Goal: Task Accomplishment & Management: Manage account settings

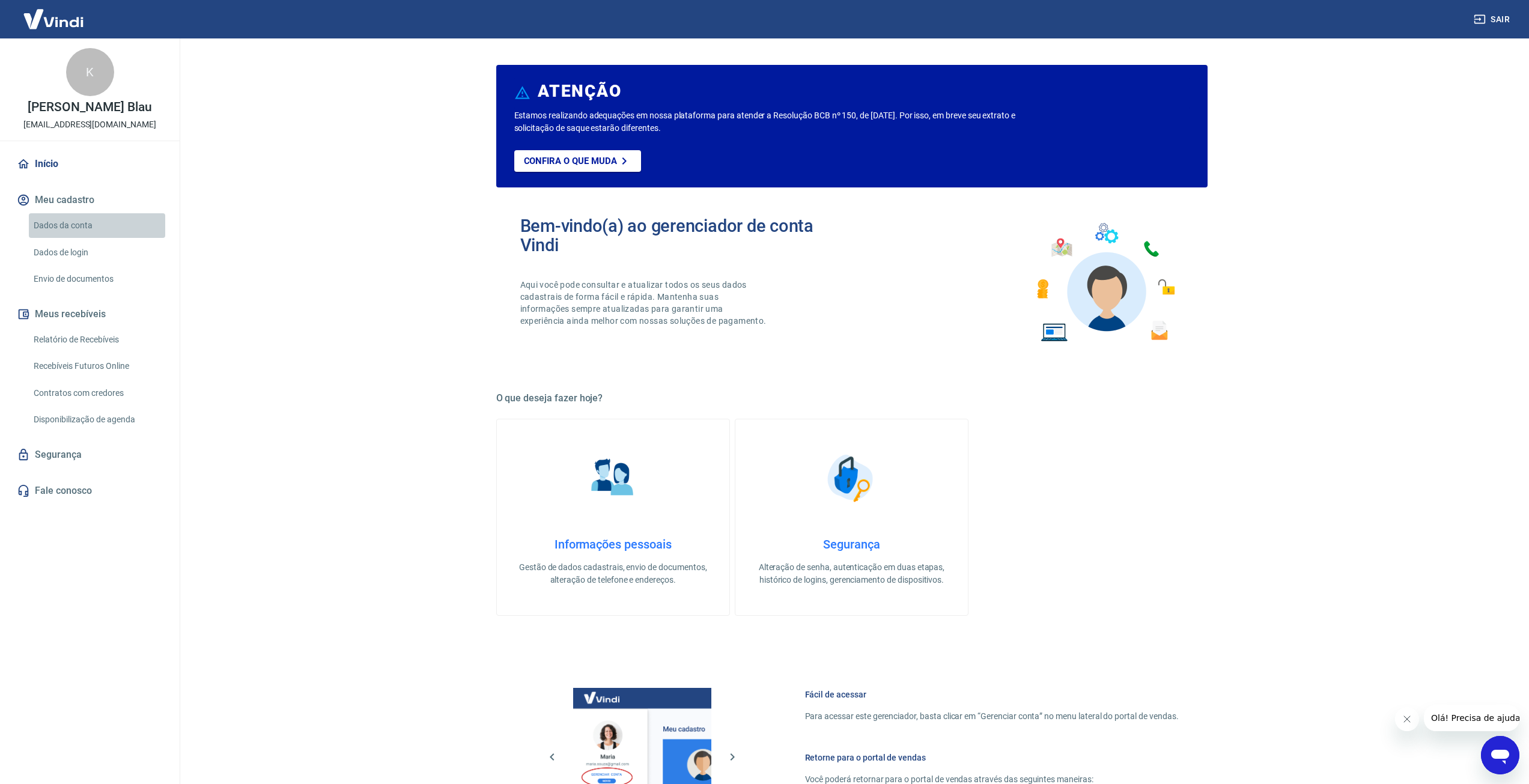
click at [88, 217] on link "Dados da conta" at bounding box center [96, 226] width 136 height 25
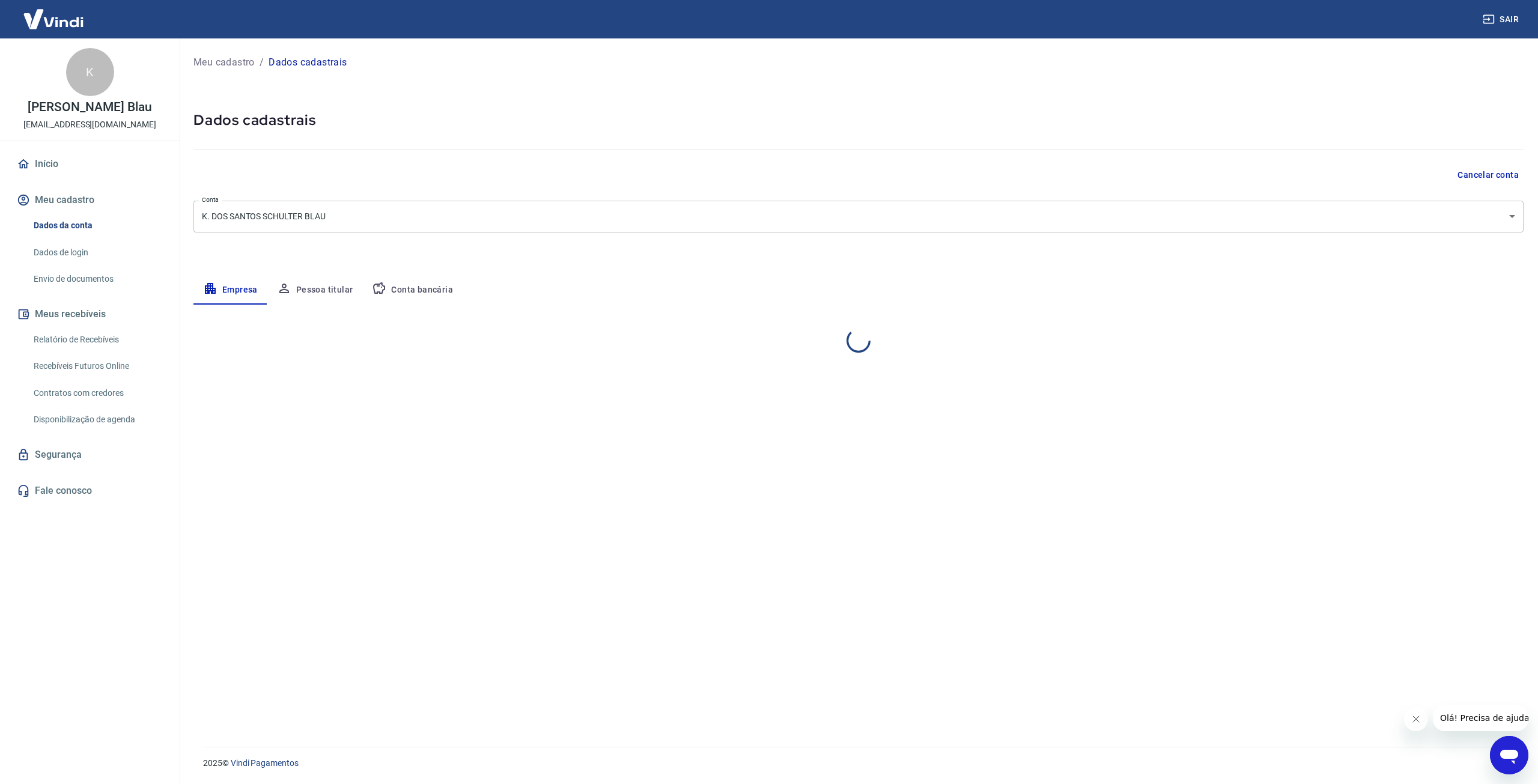
select select "SC"
select select "business"
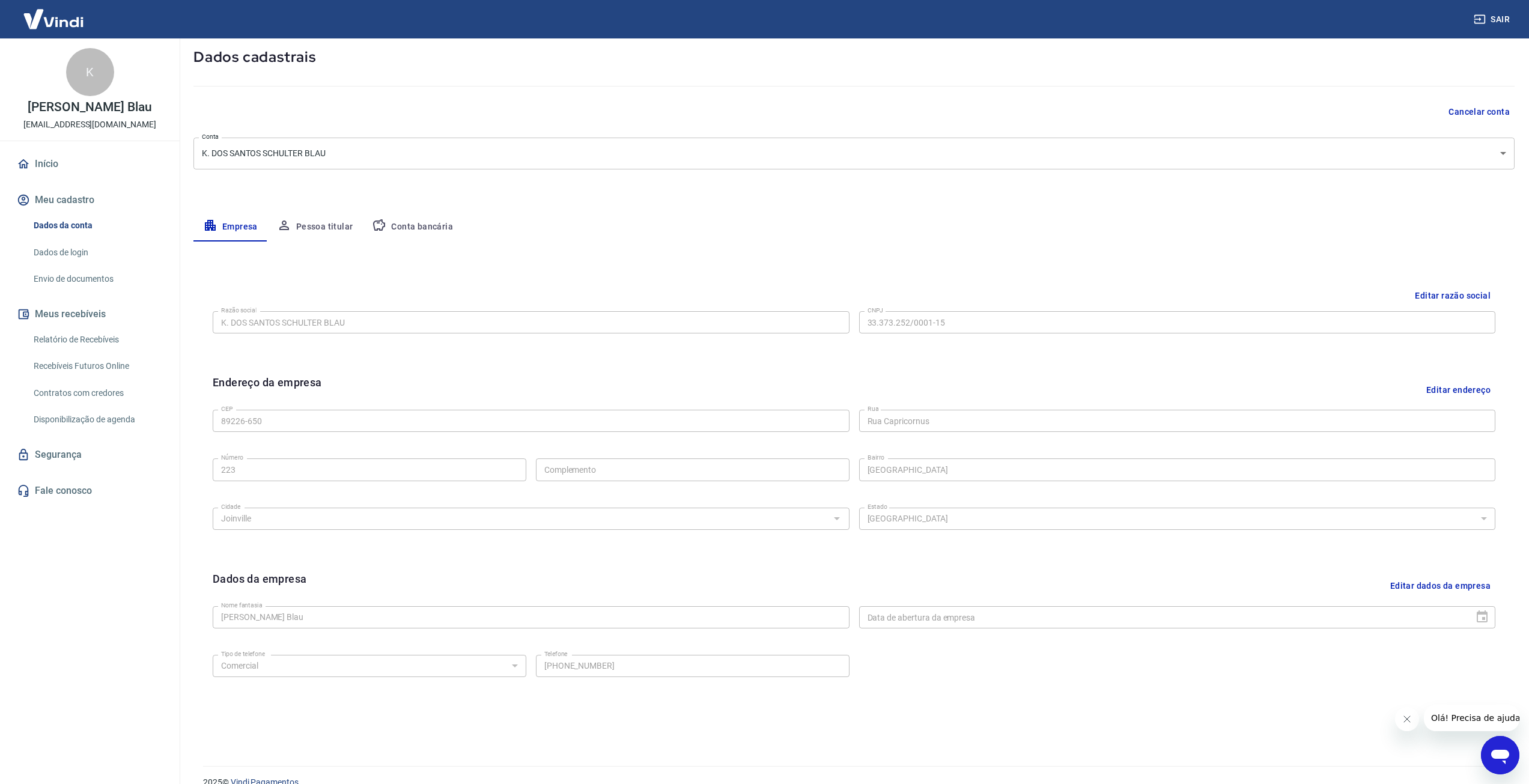
scroll to position [82, 0]
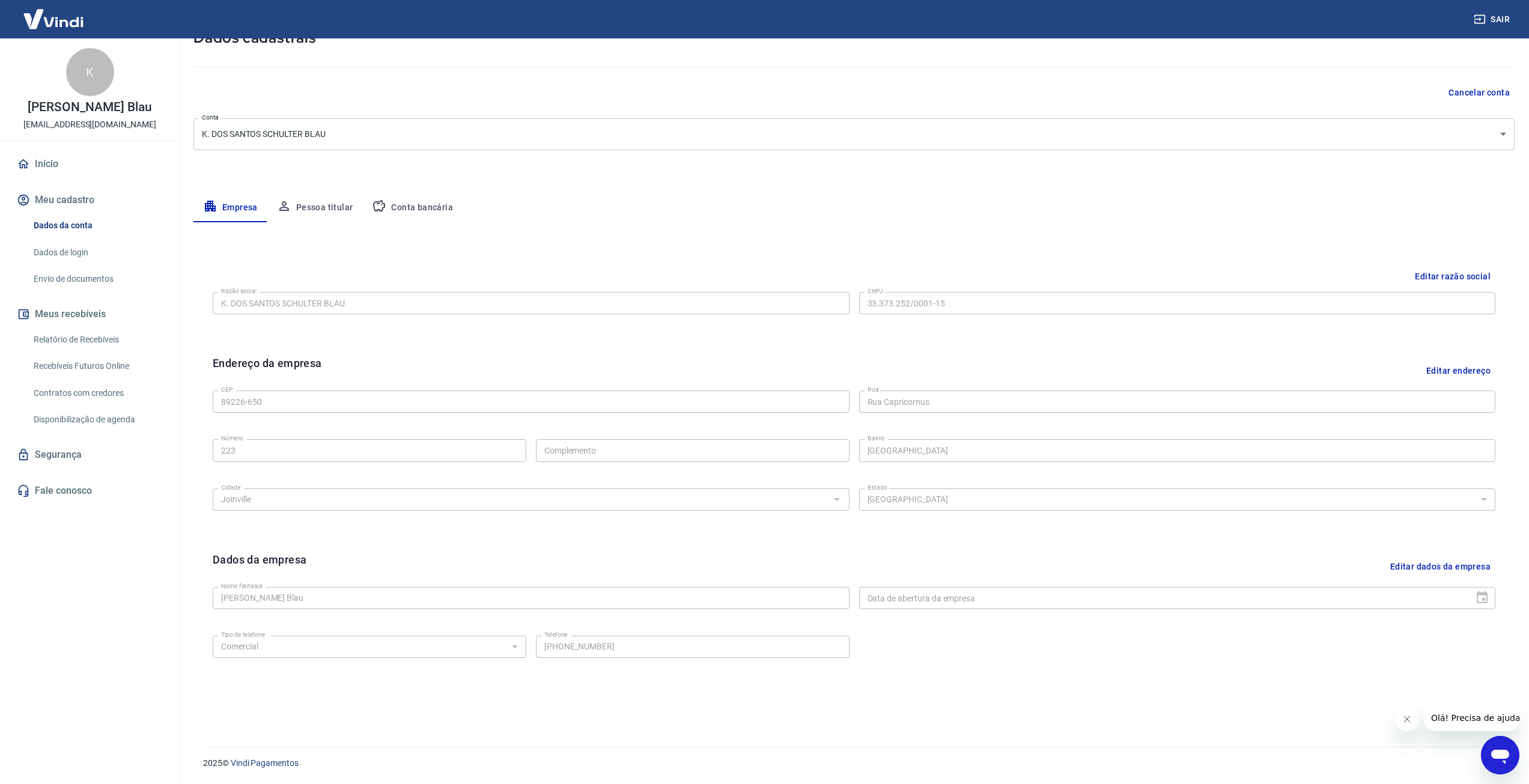
click at [87, 250] on link "Dados de login" at bounding box center [96, 253] width 136 height 25
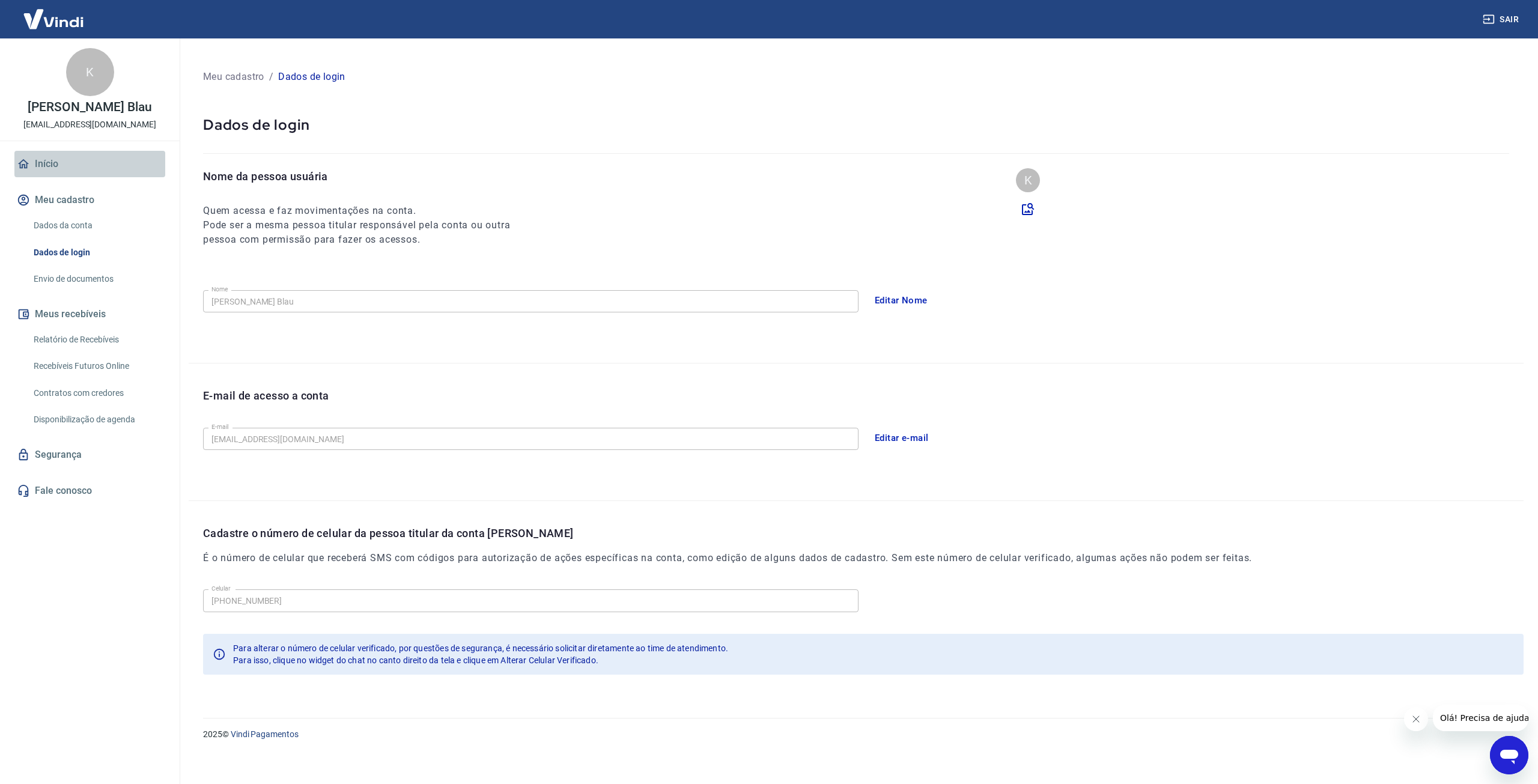
click at [71, 159] on link "Início" at bounding box center [90, 164] width 151 height 26
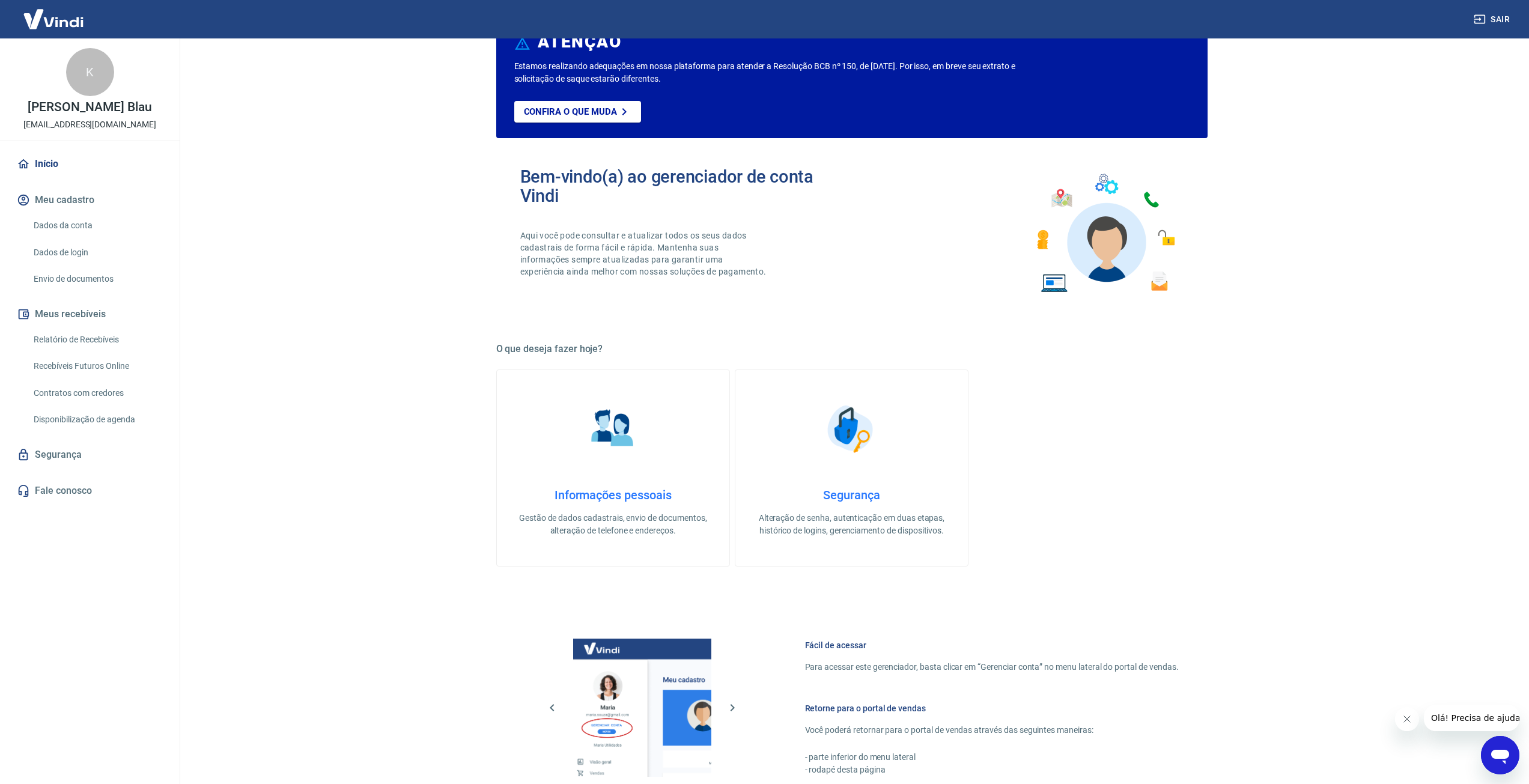
scroll to position [276, 0]
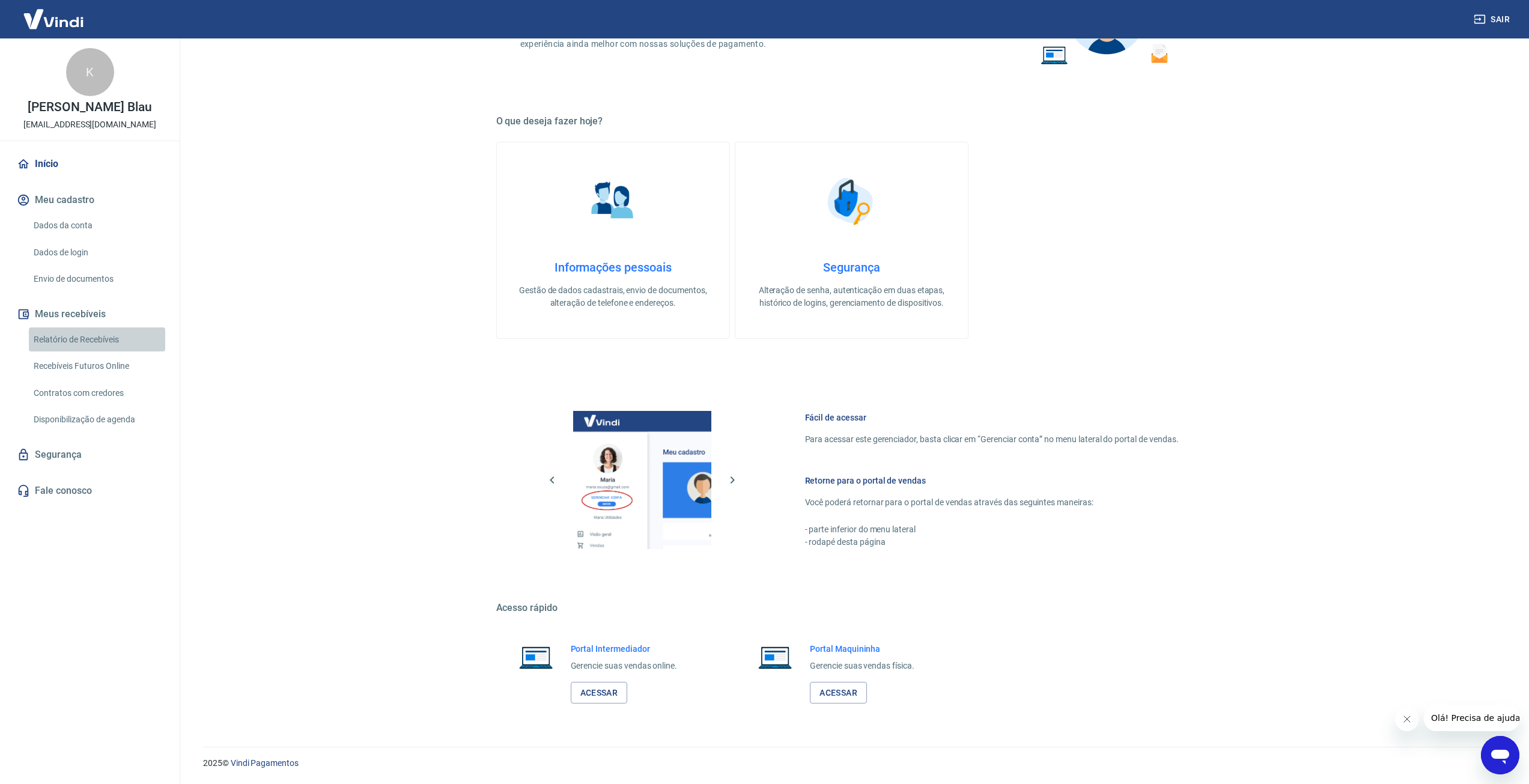
click at [106, 328] on link "Relatório de Recebíveis" at bounding box center [96, 340] width 136 height 25
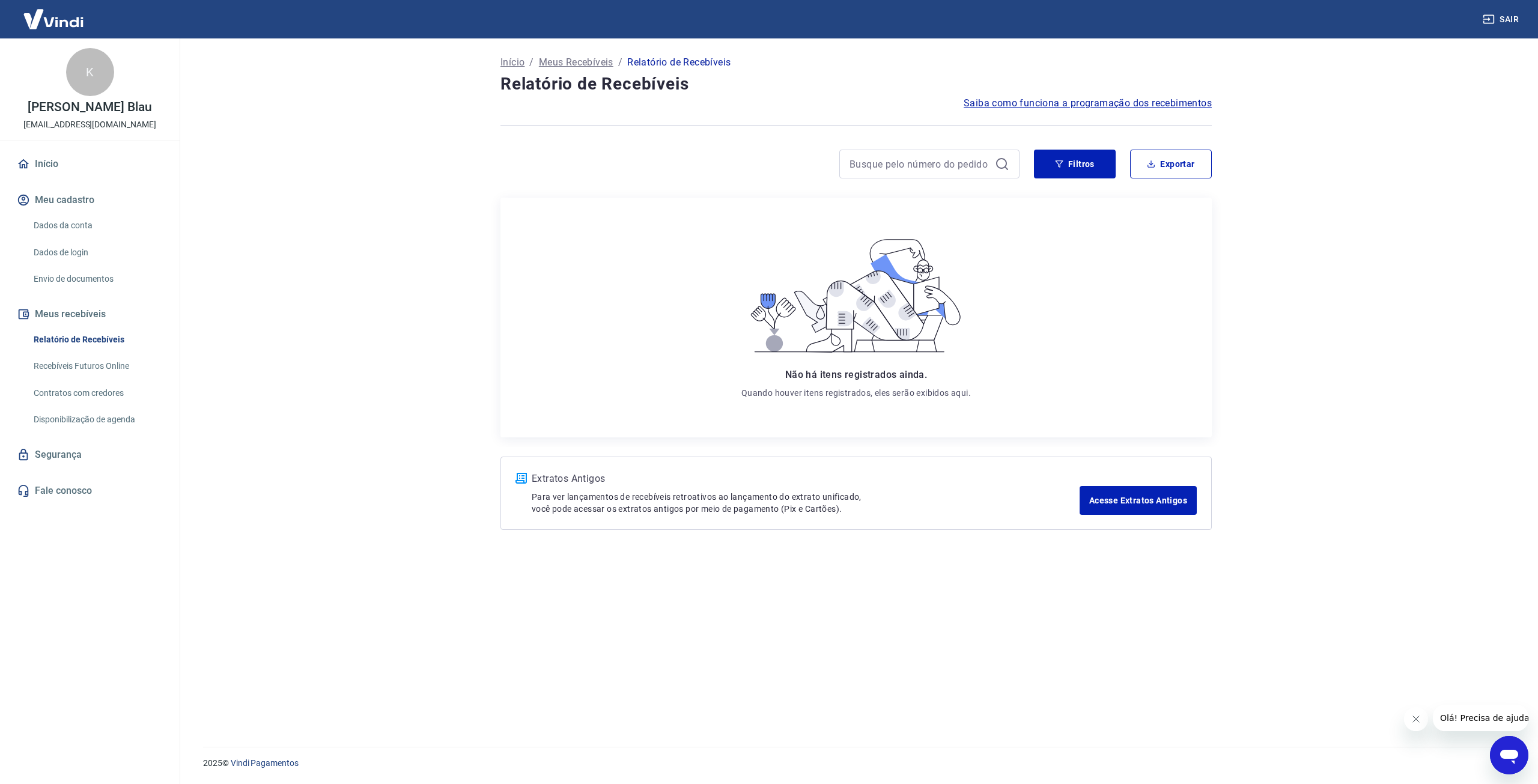
click at [101, 309] on button "Meus recebíveis" at bounding box center [90, 314] width 151 height 26
click at [89, 310] on button "Meus recebíveis" at bounding box center [90, 314] width 151 height 26
click at [53, 173] on link "Início" at bounding box center [90, 164] width 151 height 26
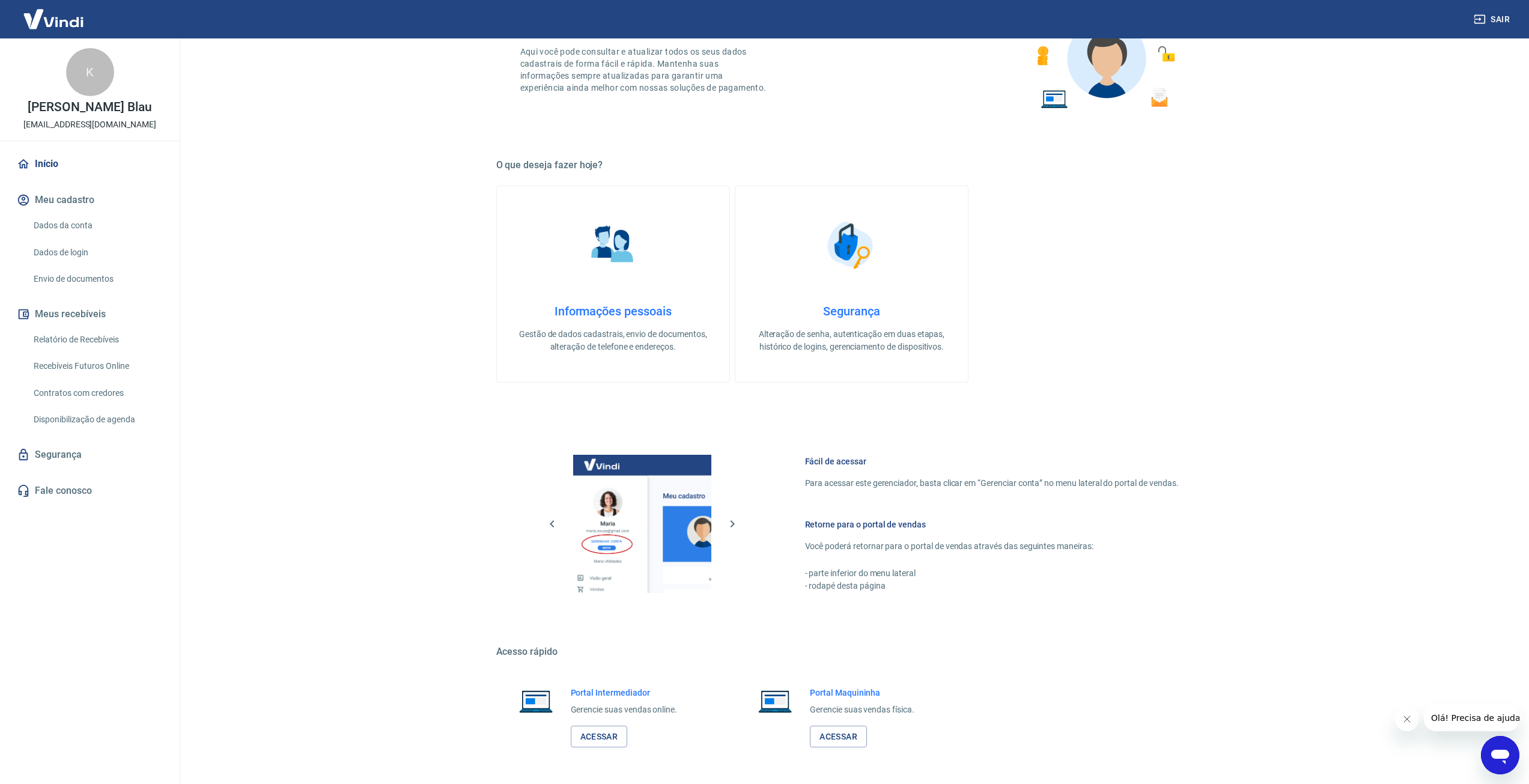
scroll to position [37, 0]
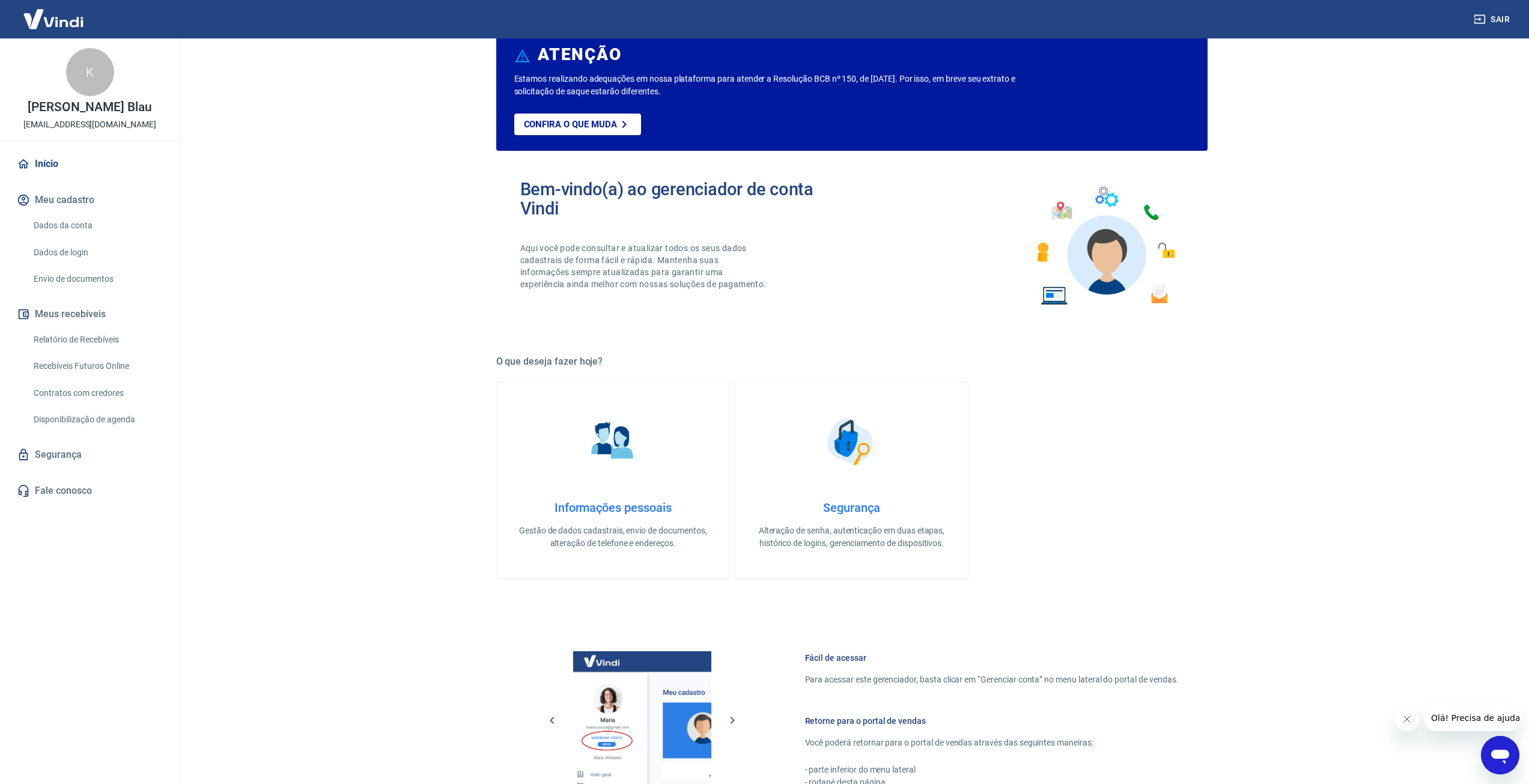
click at [573, 479] on link "Informações pessoais Gestão de dados cadastrais, envio de documentos, alteração…" at bounding box center [612, 481] width 233 height 197
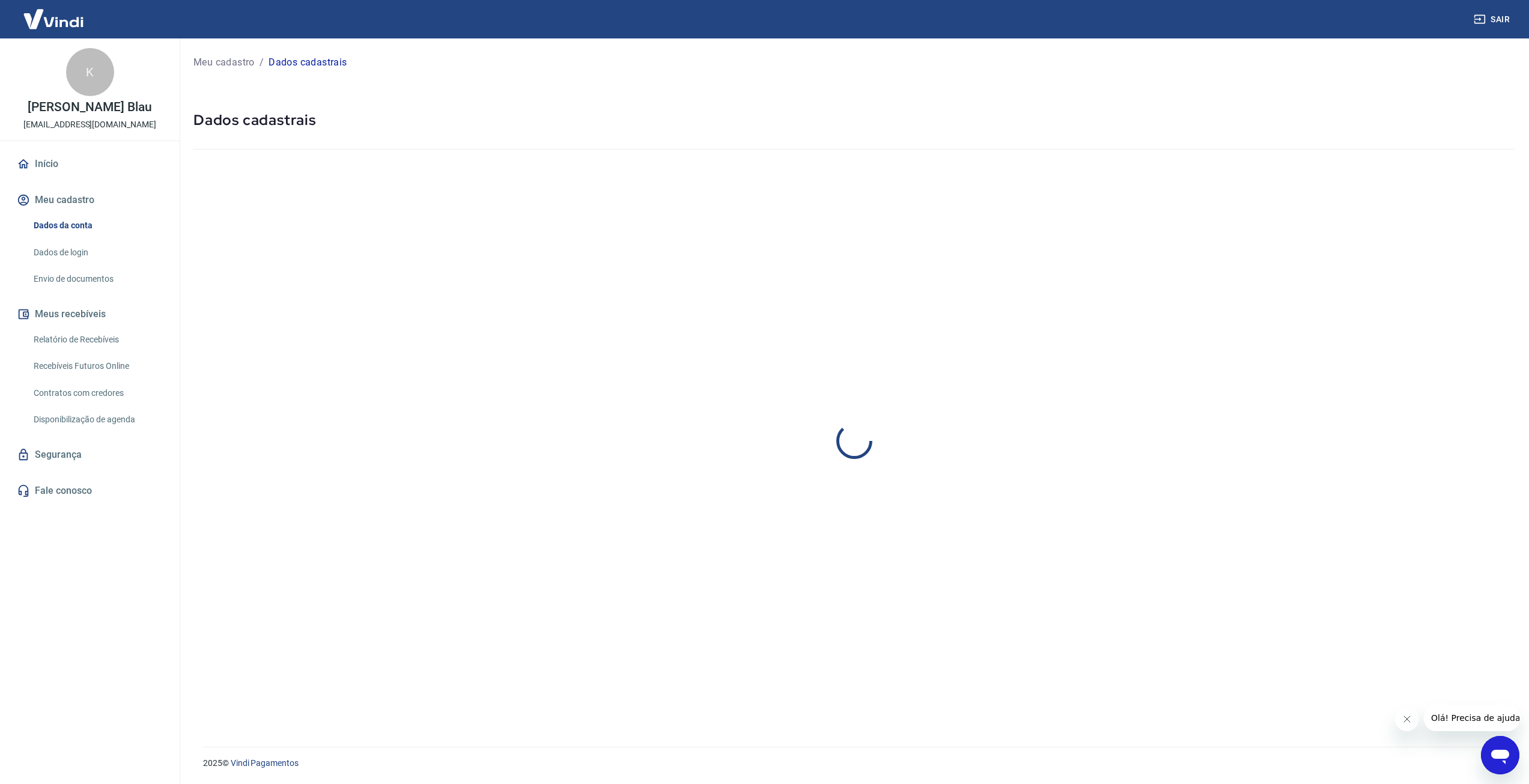
select select "SC"
select select "business"
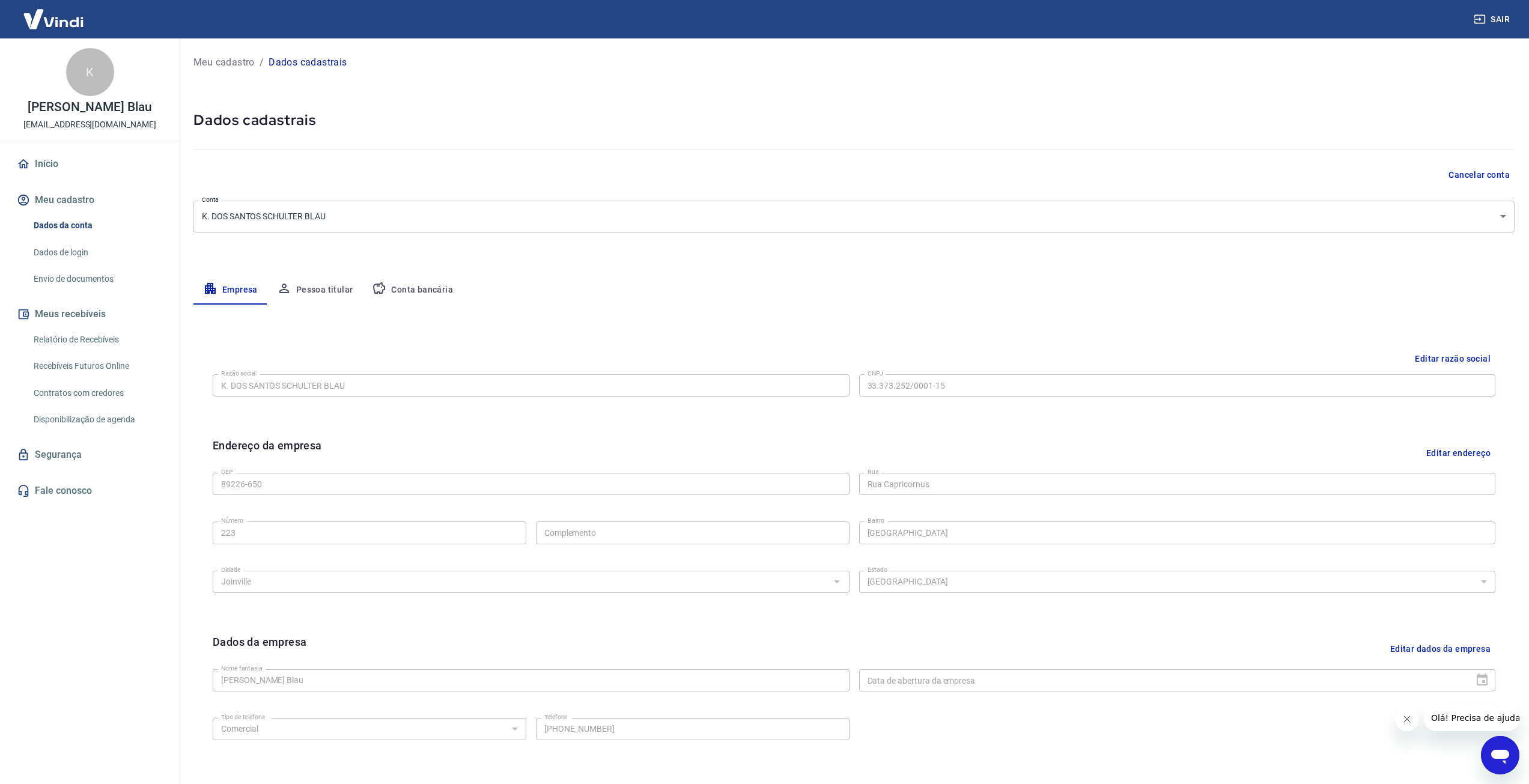
click at [437, 293] on button "Conta bancária" at bounding box center [412, 290] width 100 height 28
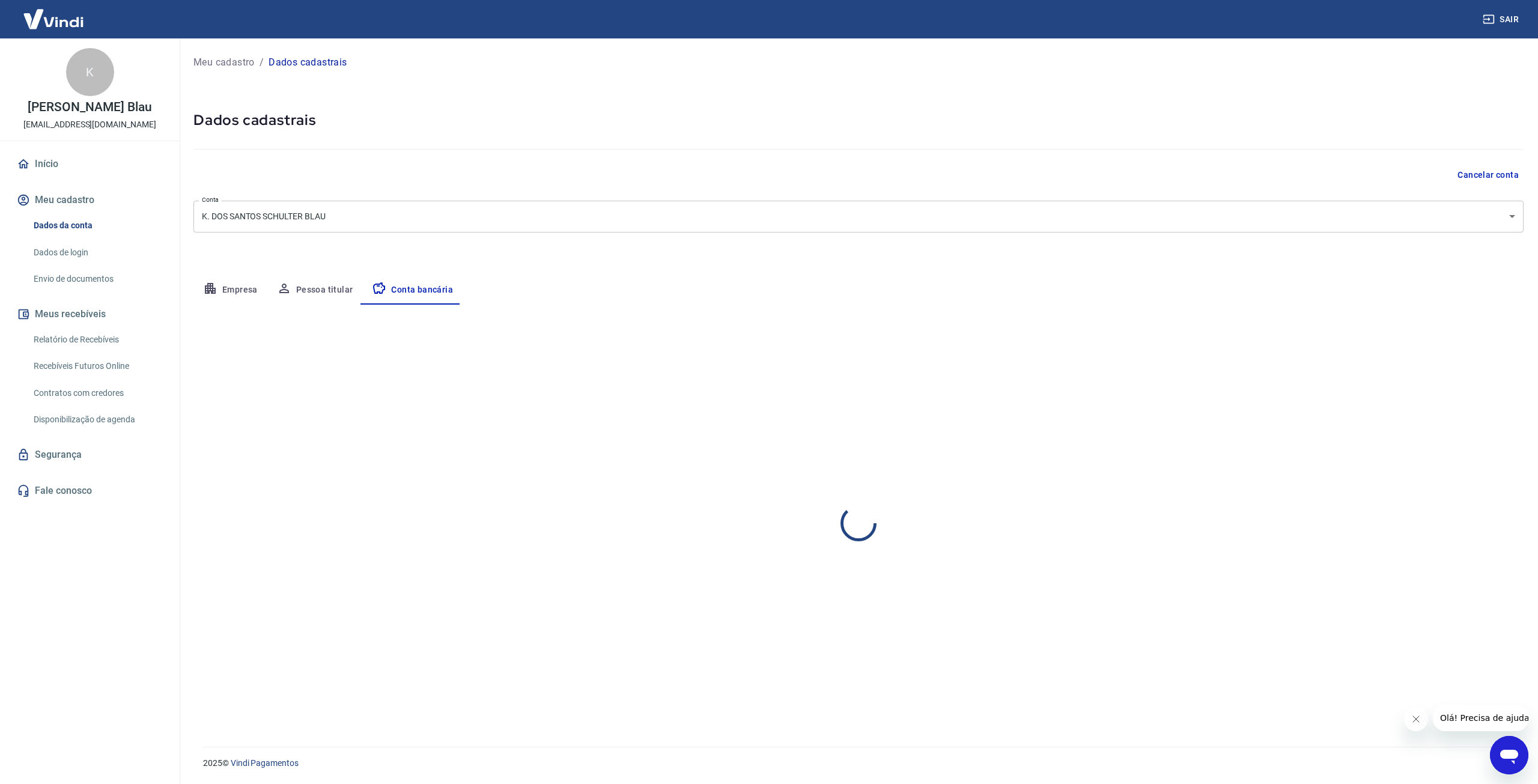
select select "1"
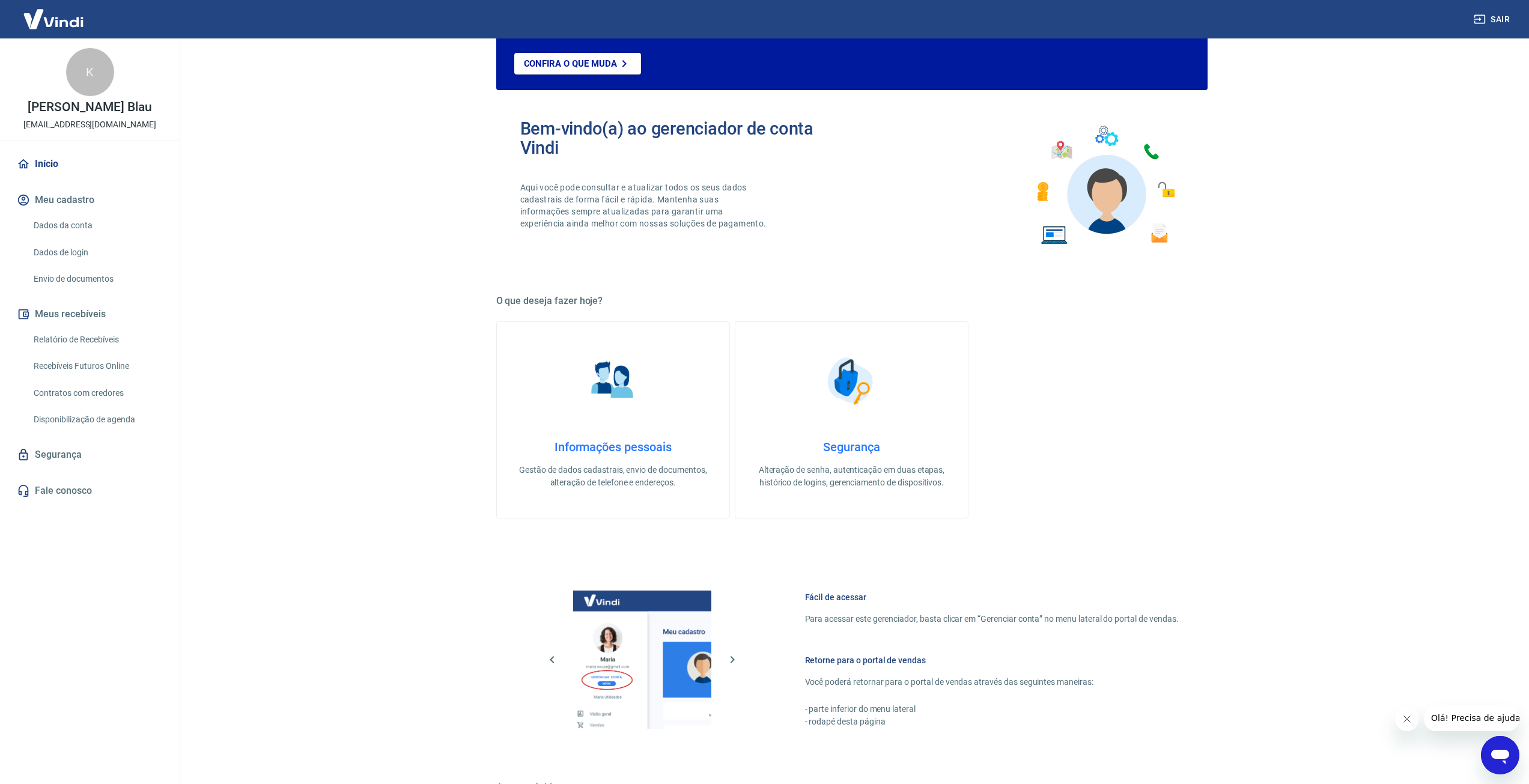
scroll to position [97, 0]
click at [80, 228] on link "Dados da conta" at bounding box center [96, 226] width 136 height 25
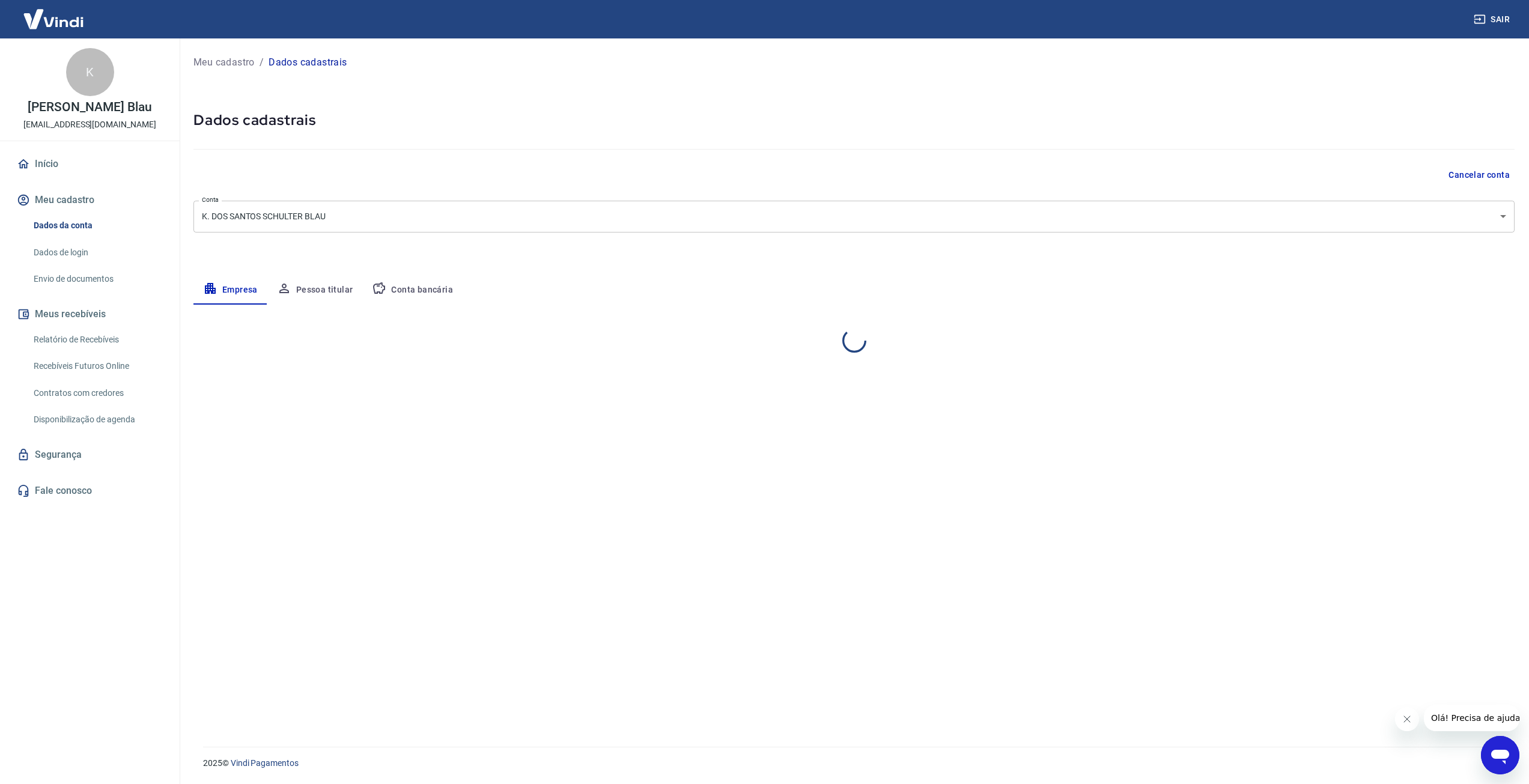
select select "SC"
select select "business"
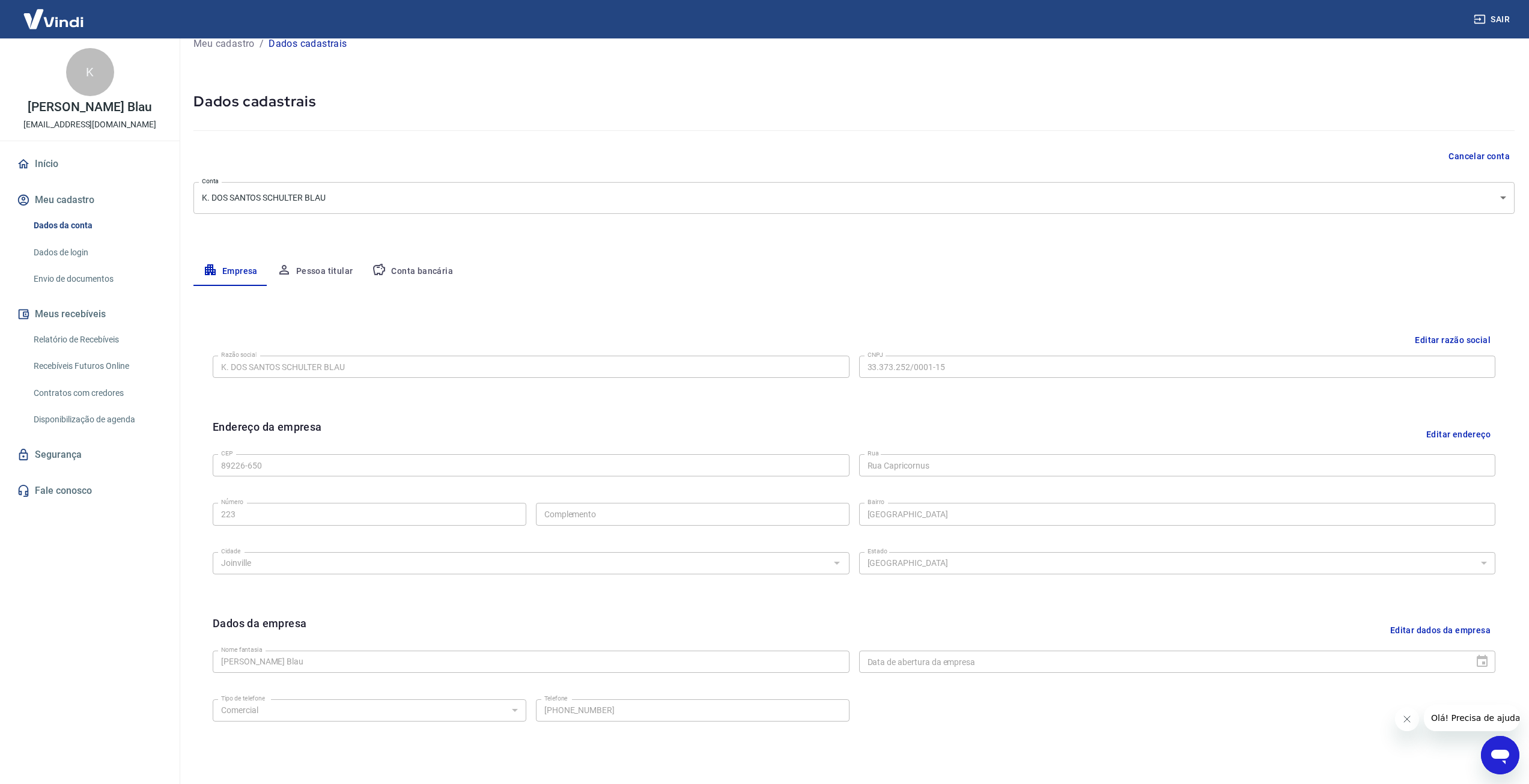
scroll to position [82, 0]
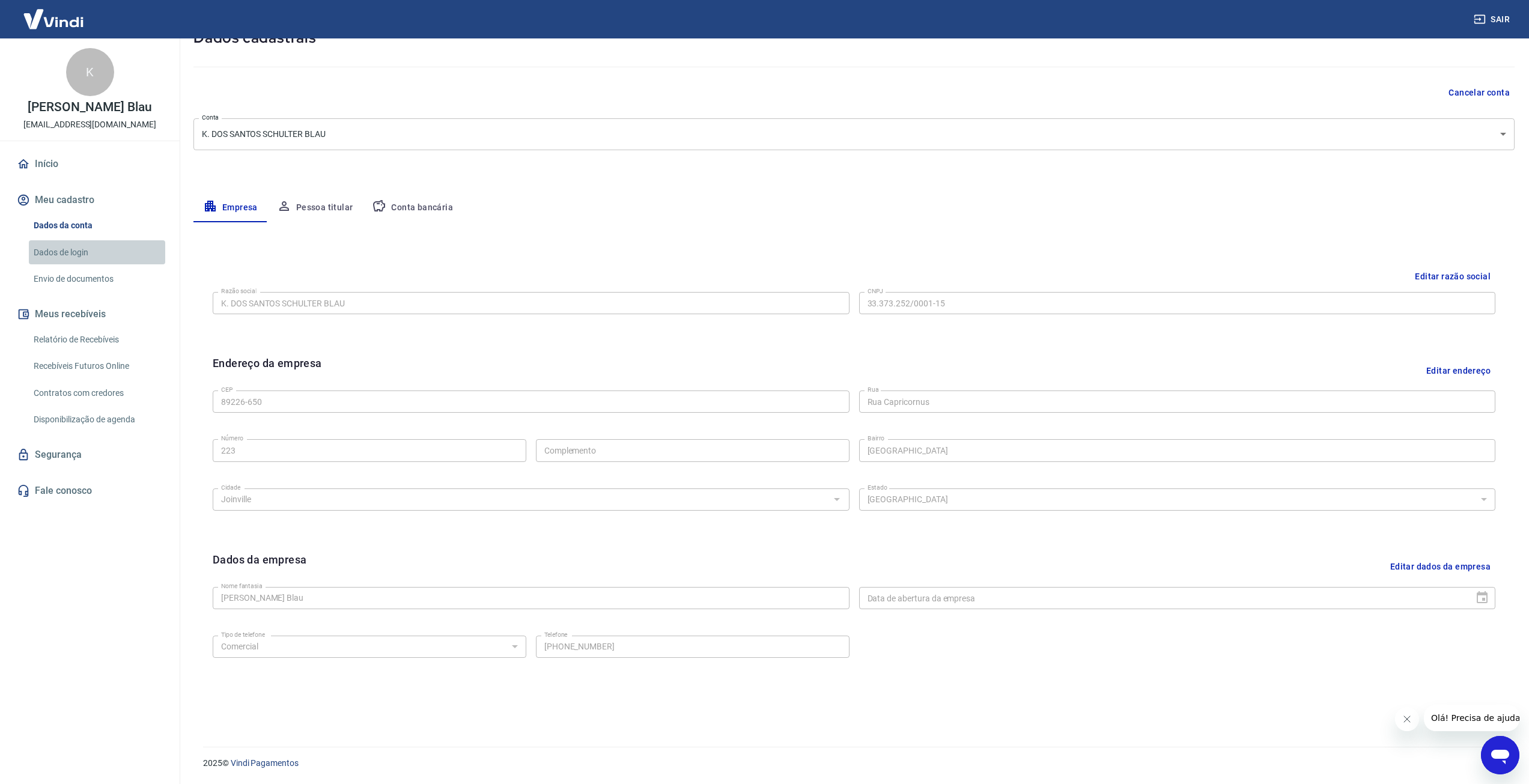
click at [69, 256] on link "Dados de login" at bounding box center [96, 253] width 136 height 25
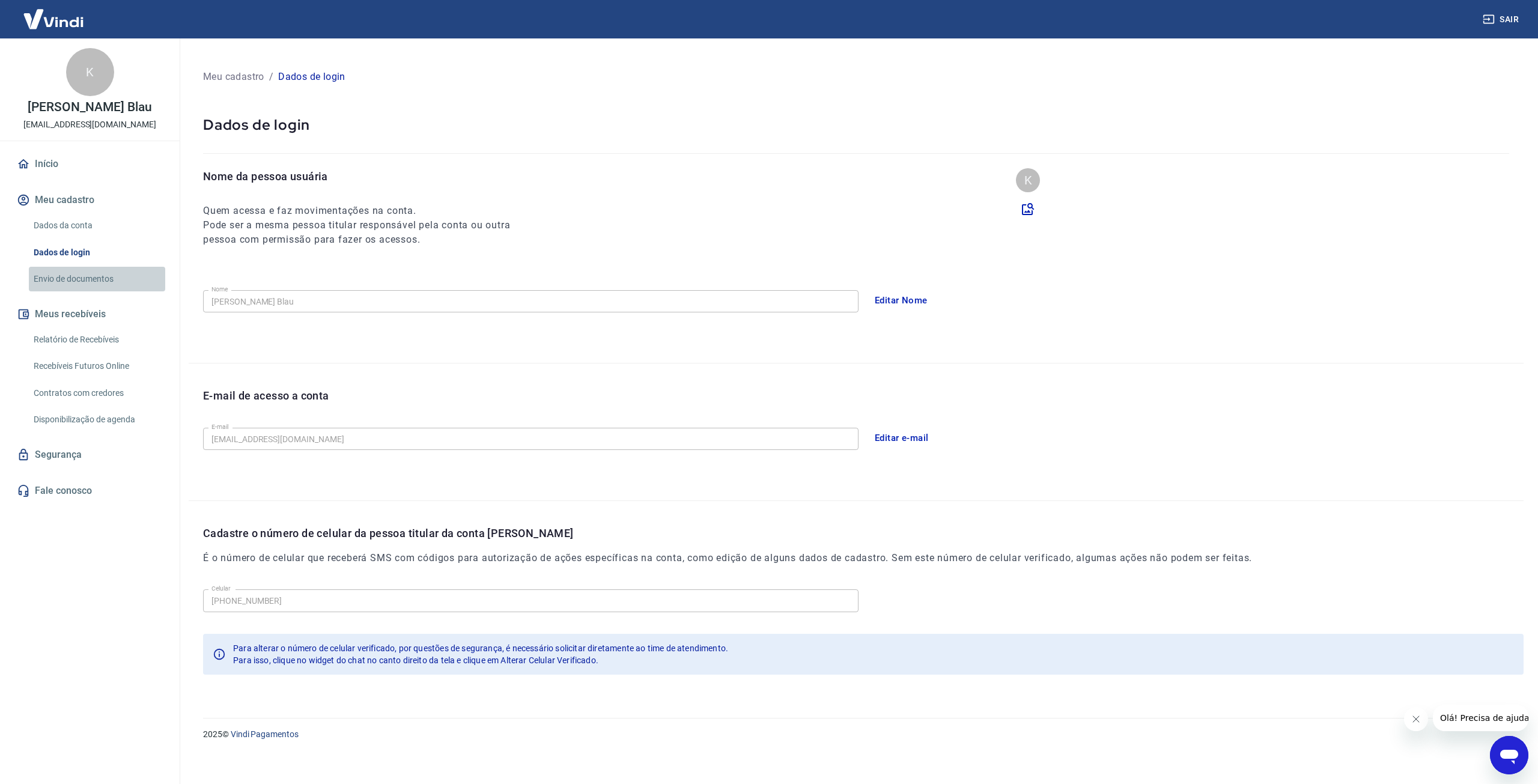
click at [98, 277] on link "Envio de documentos" at bounding box center [96, 279] width 136 height 25
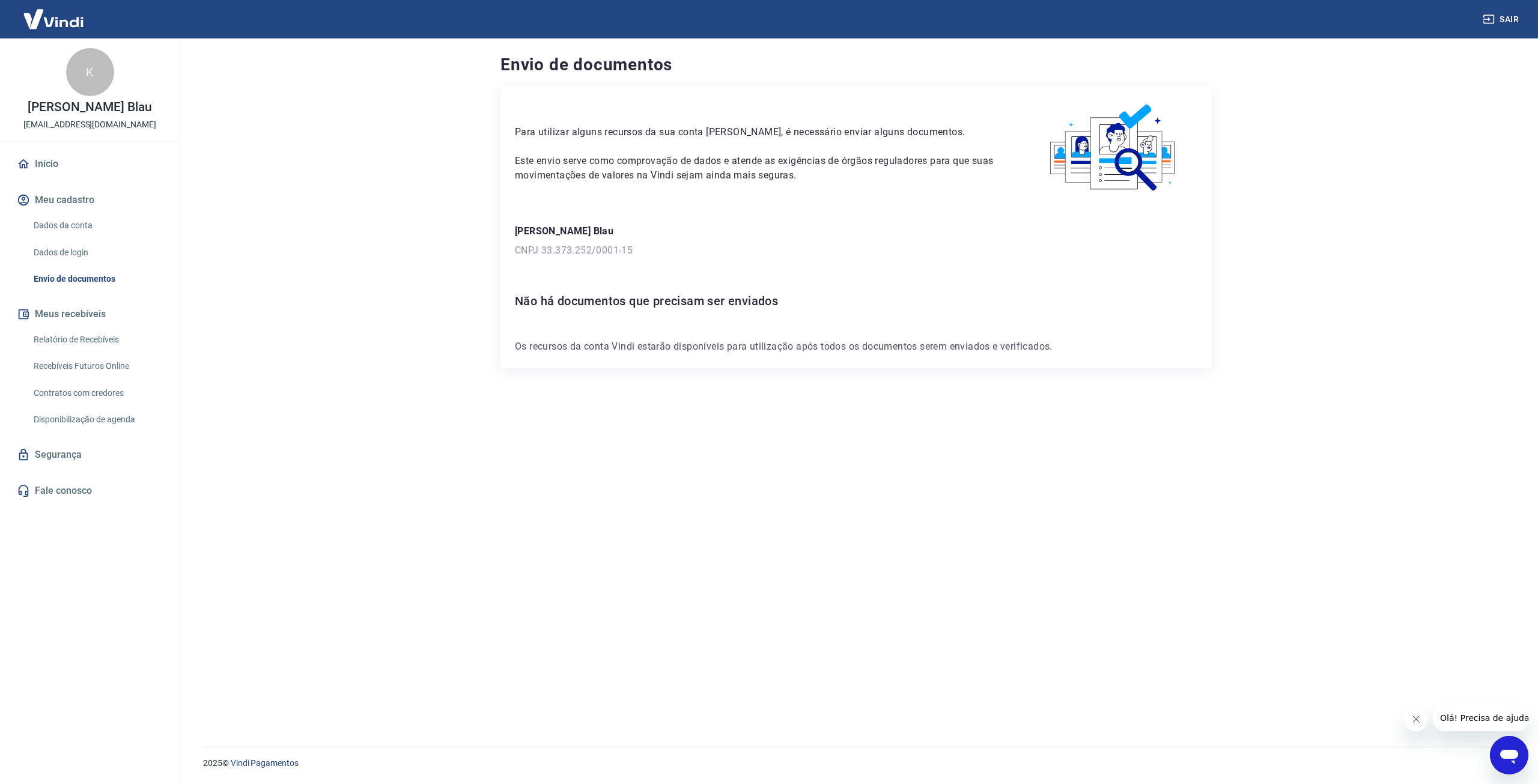
click at [118, 338] on link "Relatório de Recebíveis" at bounding box center [96, 340] width 136 height 25
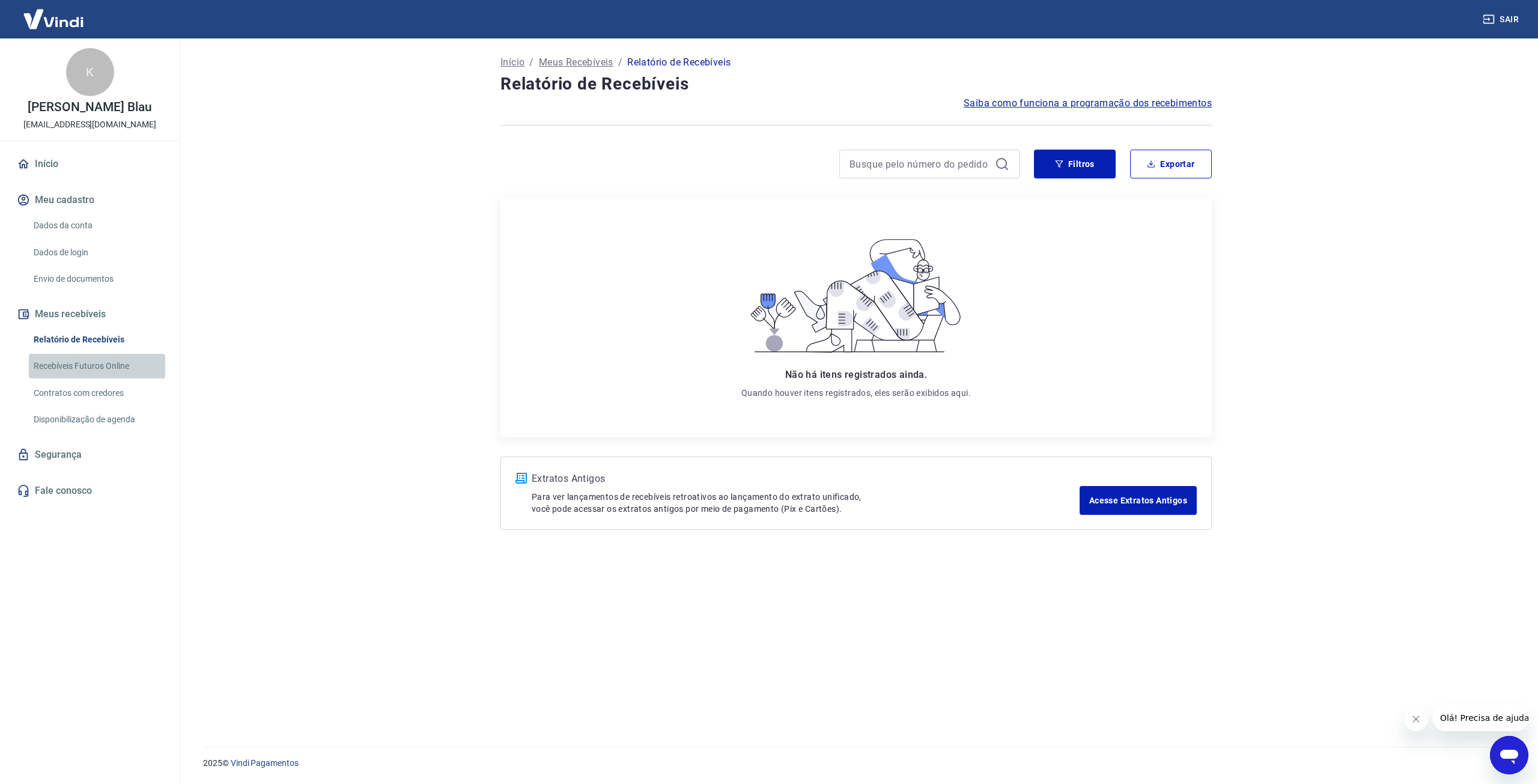
click at [96, 370] on link "Recebíveis Futuros Online" at bounding box center [96, 366] width 136 height 25
click at [64, 455] on link "Segurança" at bounding box center [90, 454] width 151 height 26
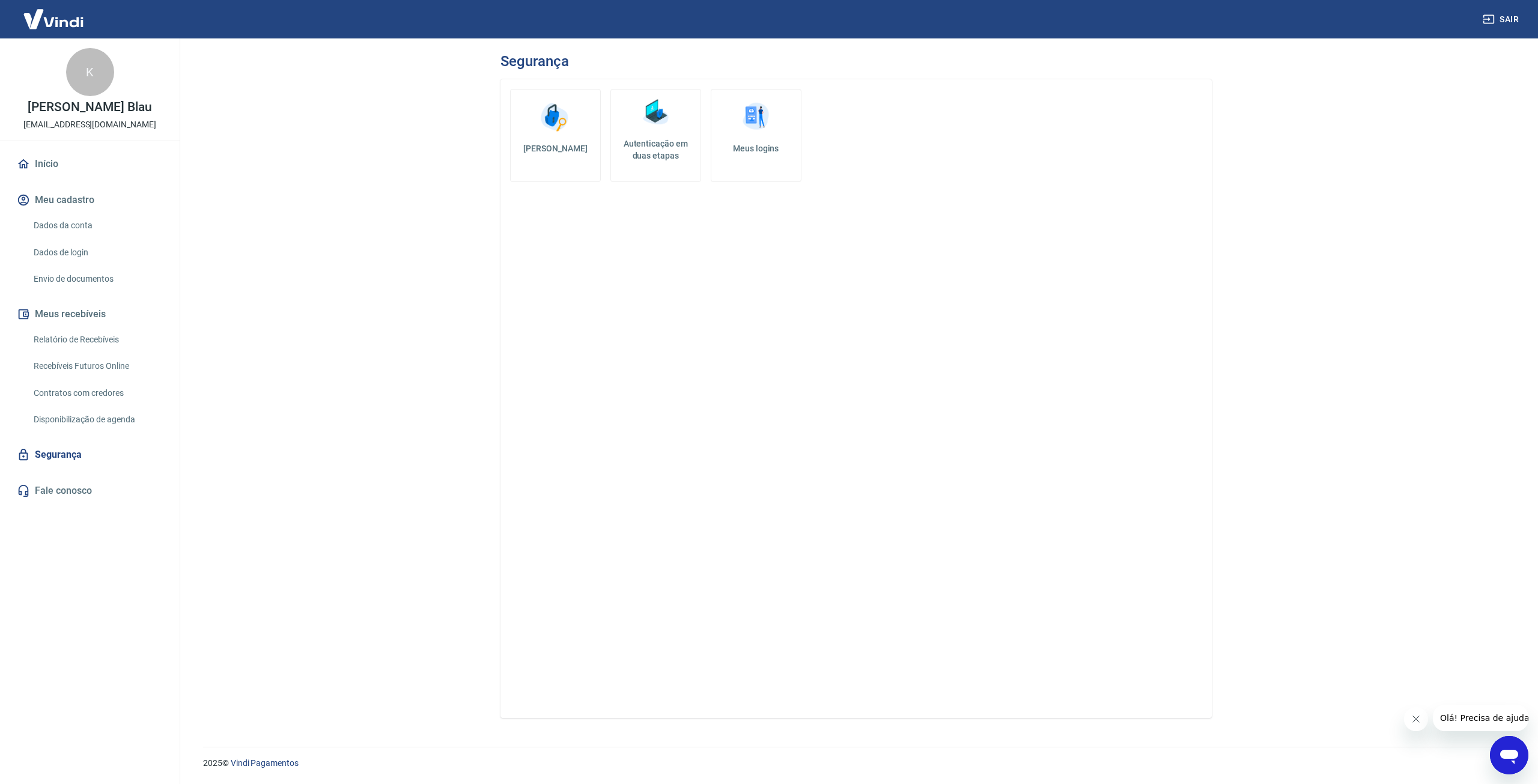
click at [27, 180] on div "Início Meu cadastro Dados da conta Dados de login Envio de documentos Meus rece…" at bounding box center [89, 327] width 180 height 353
click at [53, 162] on link "Início" at bounding box center [90, 164] width 151 height 26
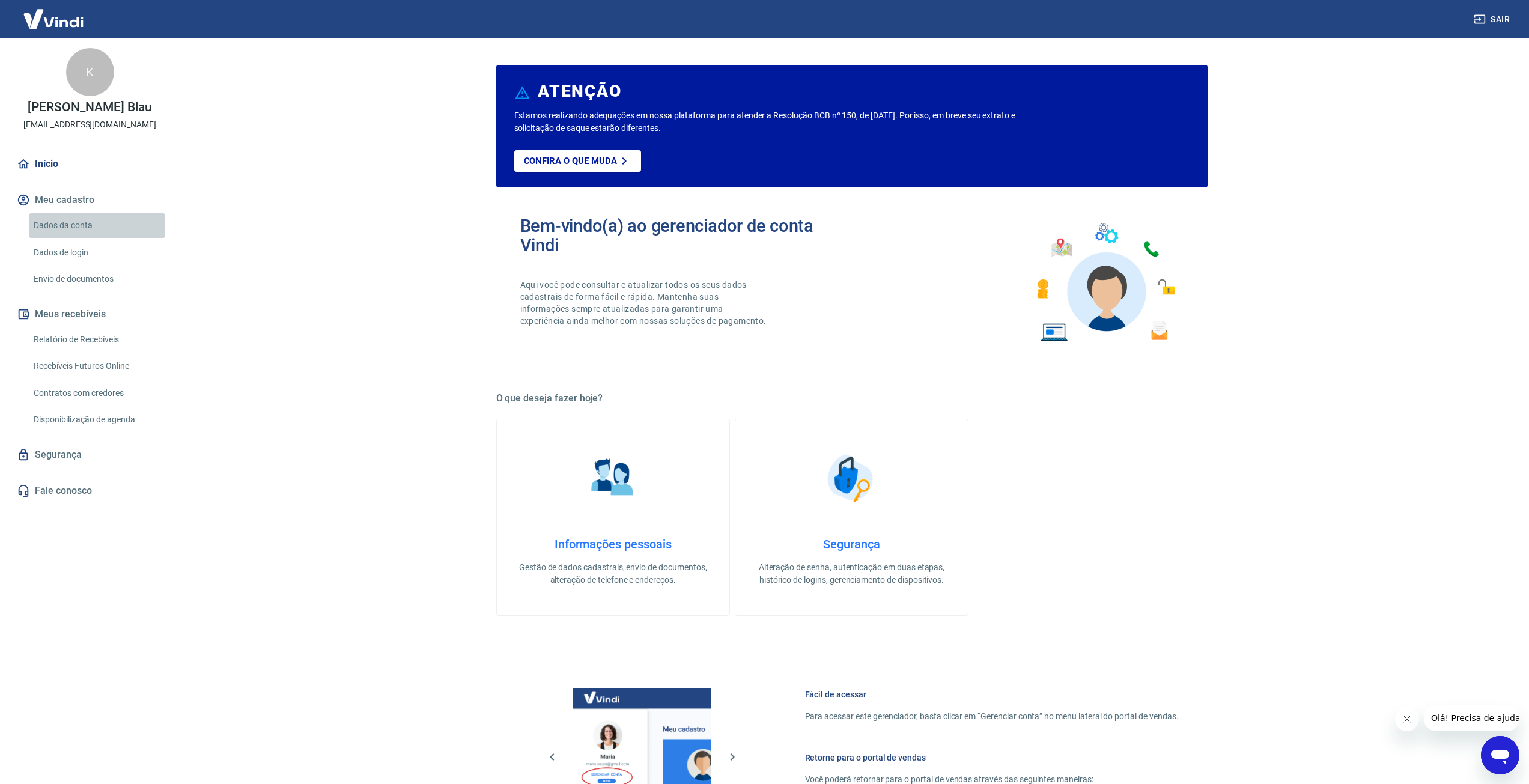
click at [122, 224] on link "Dados da conta" at bounding box center [96, 226] width 136 height 25
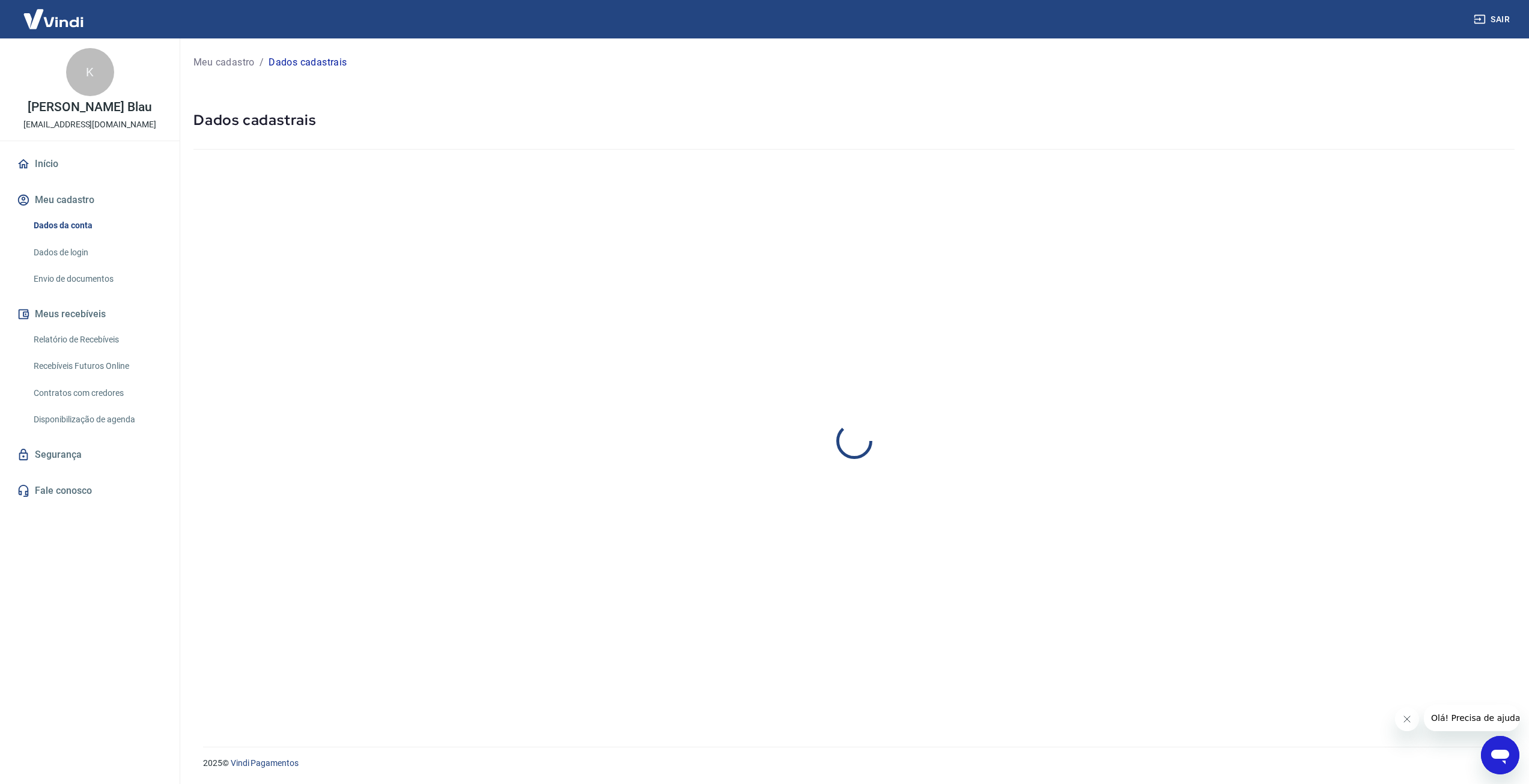
select select "SC"
select select "business"
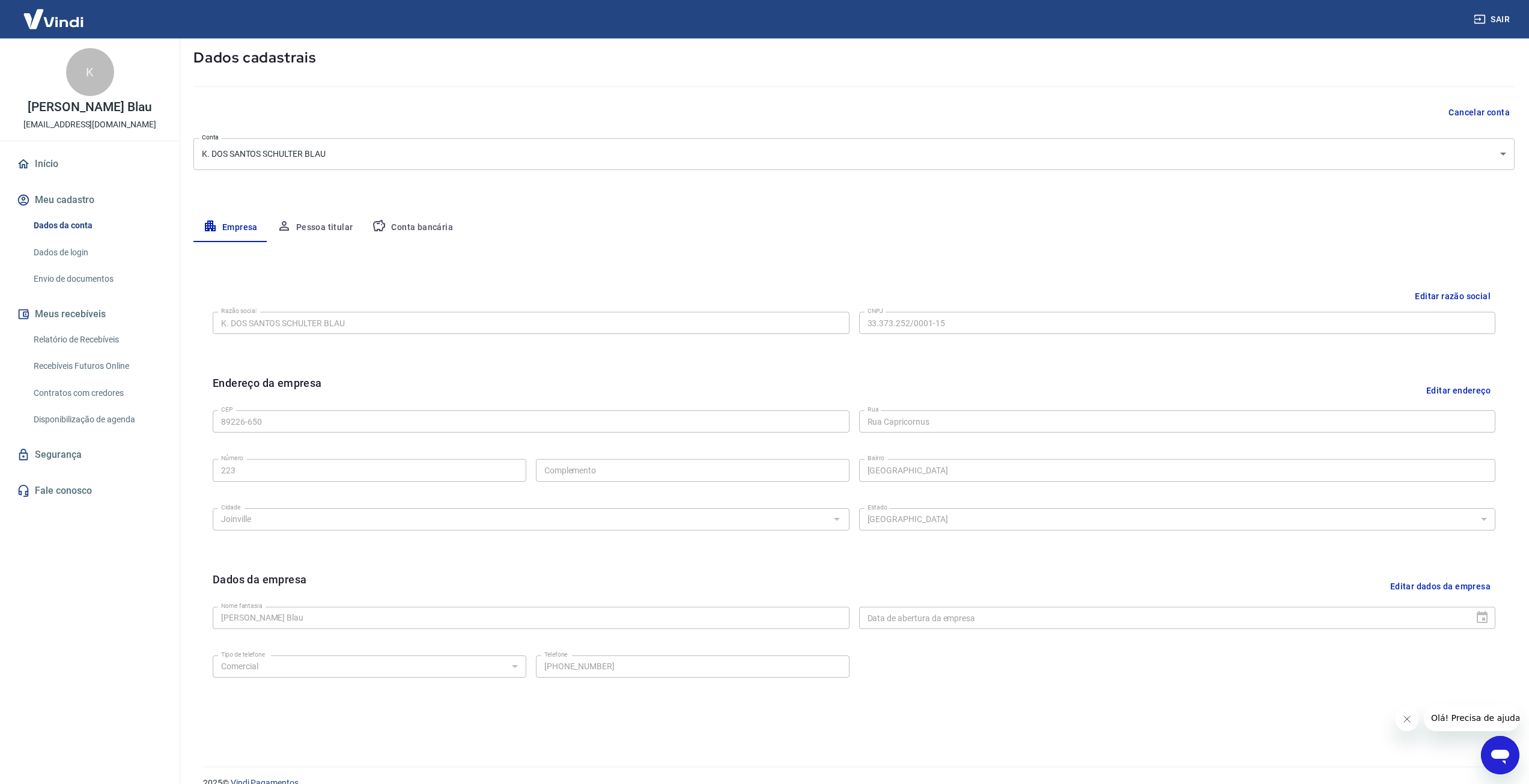
scroll to position [82, 0]
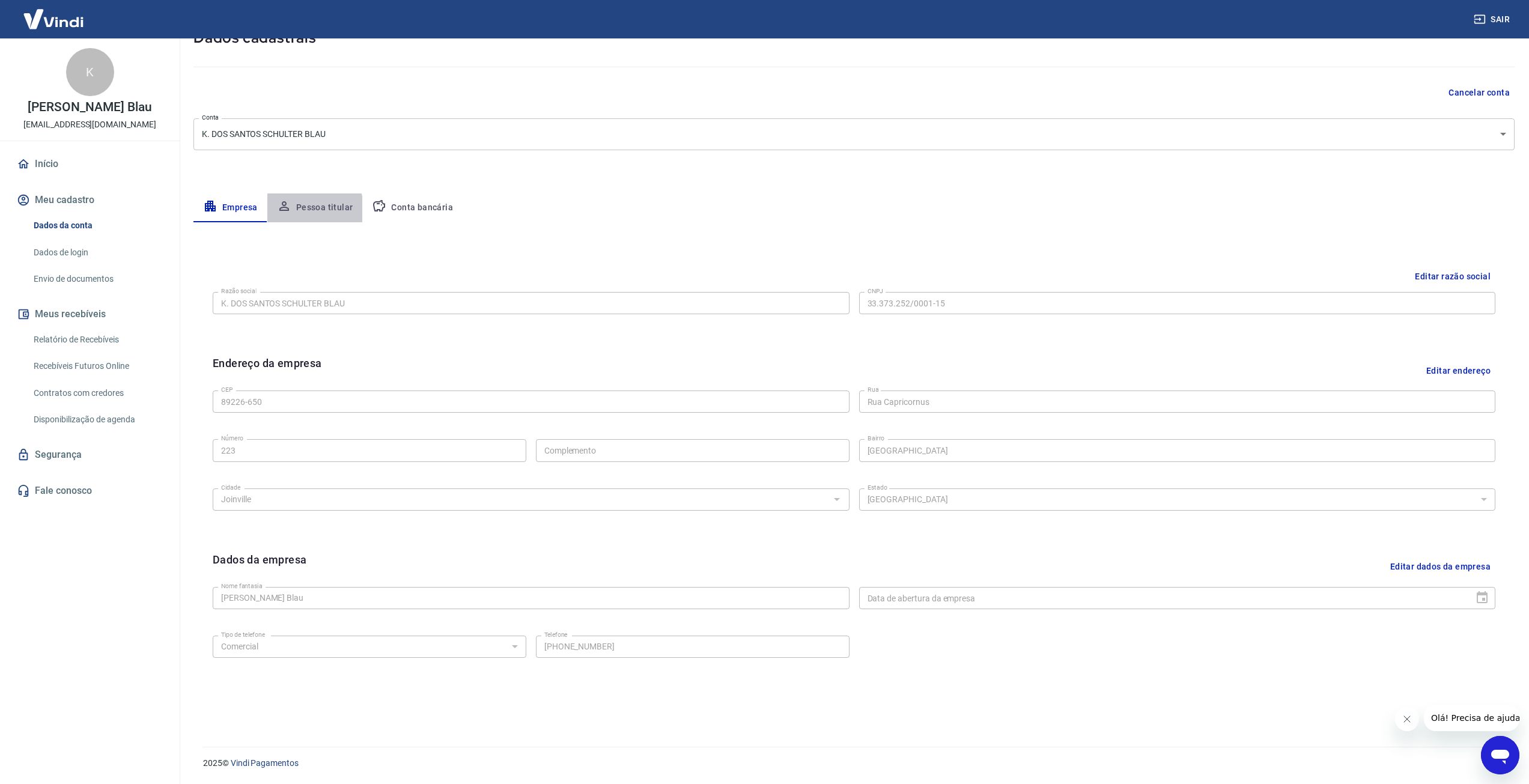
click at [291, 213] on button "Pessoa titular" at bounding box center [315, 207] width 96 height 28
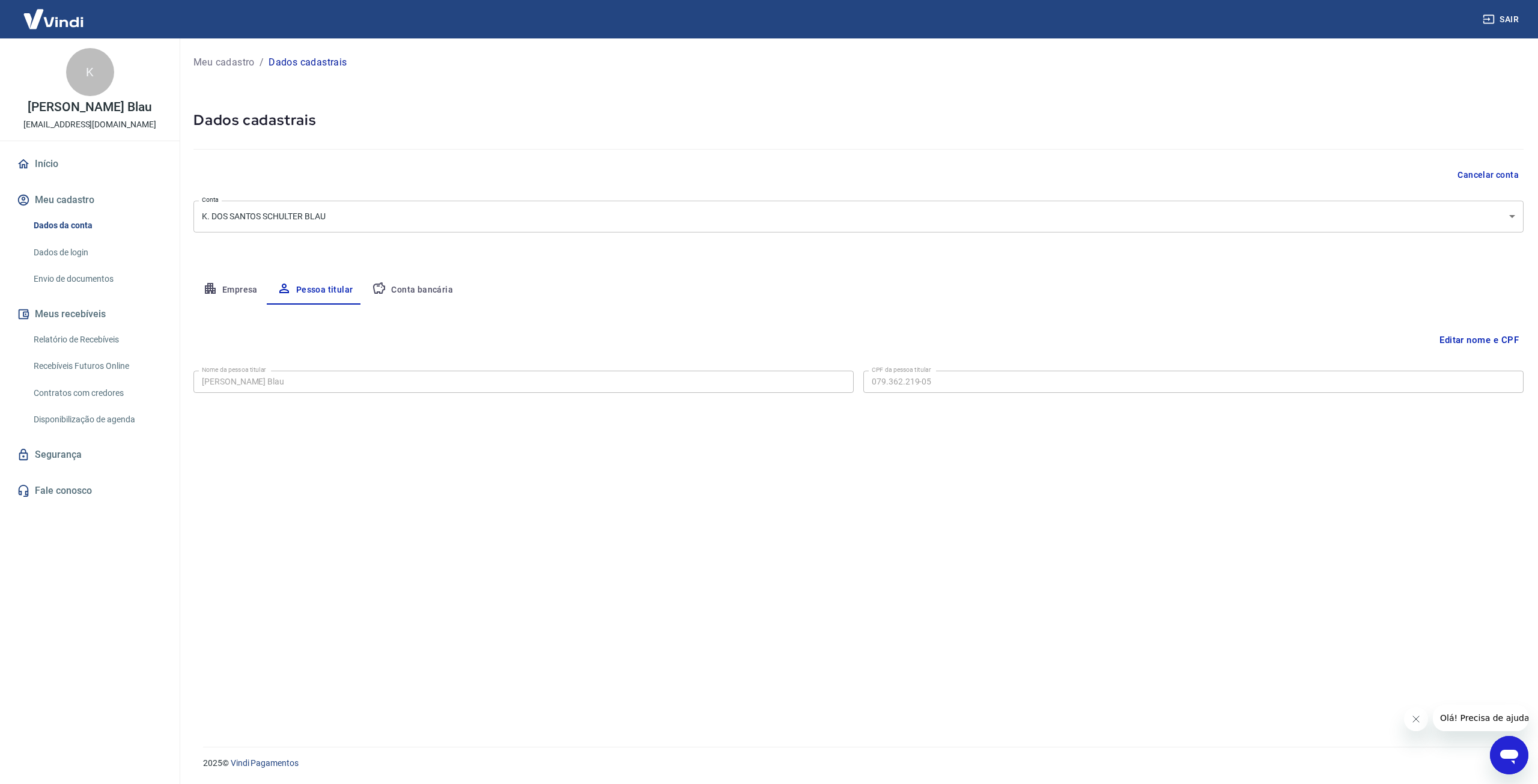
click at [432, 281] on button "Conta bancária" at bounding box center [412, 290] width 100 height 28
select select "1"
click at [1440, 331] on button "Editar conta bancária" at bounding box center [1473, 340] width 100 height 23
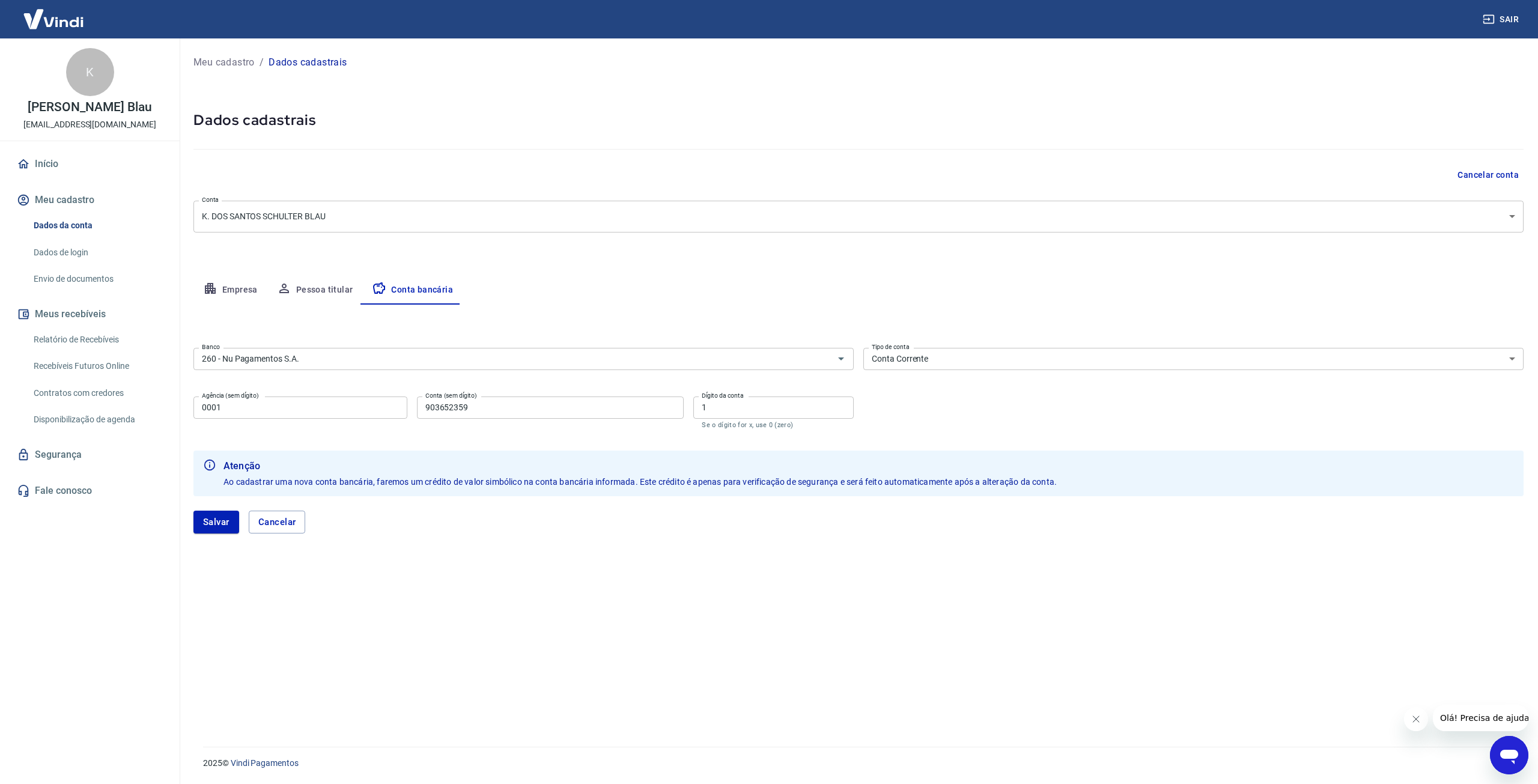
click at [440, 540] on div "[PERSON_NAME]" at bounding box center [858, 521] width 1330 height 52
